Goal: Task Accomplishment & Management: Manage account settings

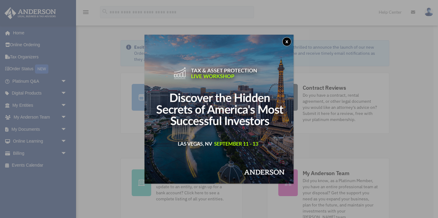
click at [287, 42] on button "x" at bounding box center [286, 41] width 9 height 9
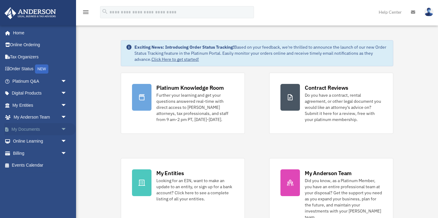
click at [65, 127] on span "arrow_drop_down" at bounding box center [67, 129] width 12 height 12
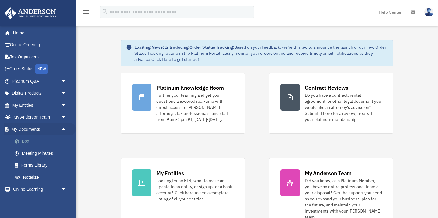
click at [30, 145] on link "Box" at bounding box center [43, 141] width 68 height 12
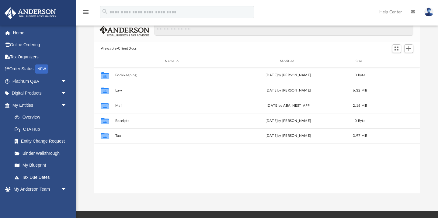
scroll to position [38, 0]
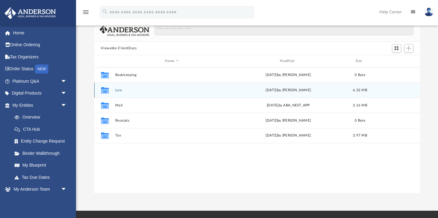
click at [120, 88] on button "Law" at bounding box center [172, 90] width 114 height 4
click at [123, 89] on button "Hookipa Nests, LLC" at bounding box center [172, 90] width 114 height 4
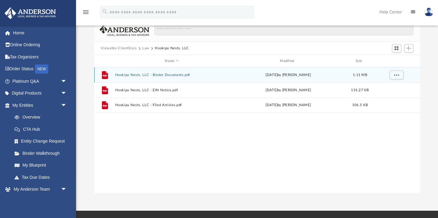
click at [133, 74] on button "Hookipa Nests, LLC - Binder Documents.pdf" at bounding box center [172, 75] width 114 height 4
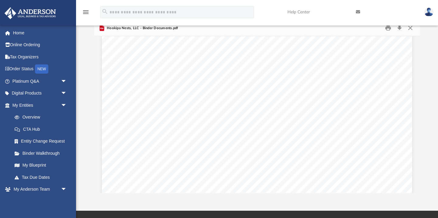
scroll to position [0, 0]
click at [31, 166] on link "My Blueprint" at bounding box center [43, 165] width 68 height 12
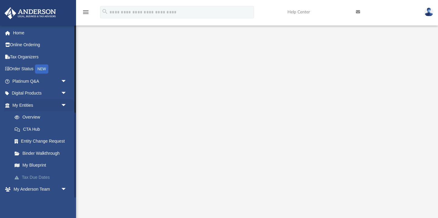
click at [48, 176] on link "Tax Due Dates" at bounding box center [43, 177] width 68 height 12
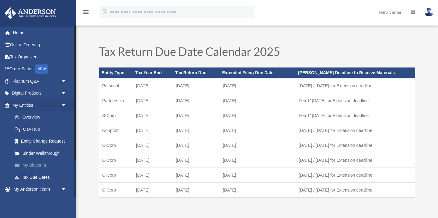
click at [42, 162] on link "My Blueprint" at bounding box center [43, 165] width 68 height 12
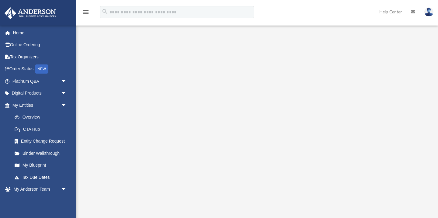
click at [427, 9] on img at bounding box center [428, 12] width 9 height 9
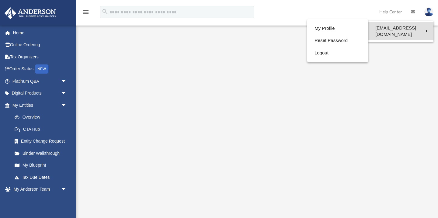
click at [423, 26] on link "[EMAIL_ADDRESS][DOMAIN_NAME]" at bounding box center [400, 31] width 65 height 18
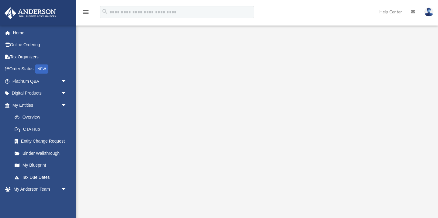
click at [429, 13] on img at bounding box center [428, 12] width 9 height 9
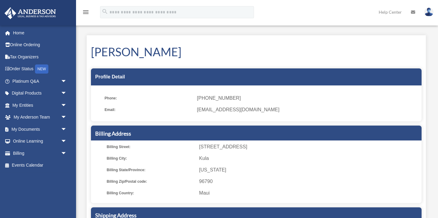
click at [429, 15] on img at bounding box center [428, 12] width 9 height 9
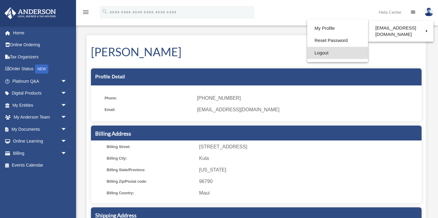
click at [337, 54] on link "Logout" at bounding box center [337, 53] width 61 height 12
